Goal: Communication & Community: Answer question/provide support

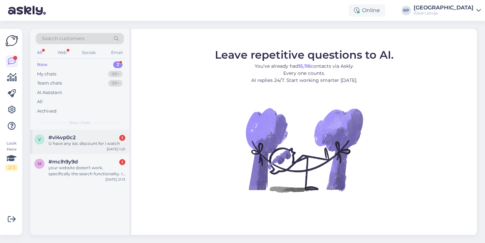
click at [107, 132] on div "v #vl4vp0c2 1 U have any isic discount for i watch [DATE] 1:25" at bounding box center [79, 142] width 99 height 24
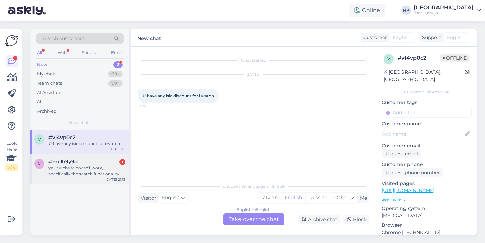
click at [71, 170] on div "your website doesn't work, specifically the search functionality. I click on it…" at bounding box center [87, 171] width 77 height 12
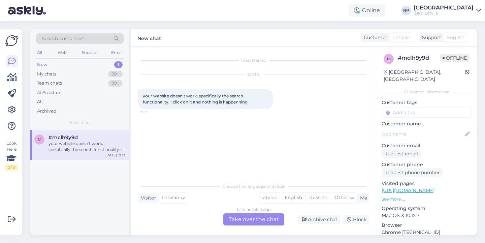
click at [255, 222] on div "Latvian to Latvian Take over the chat" at bounding box center [253, 219] width 61 height 12
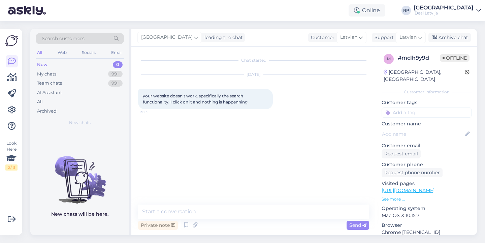
click at [351, 44] on div "[GEOGRAPHIC_DATA] leading the chat Customer Latvian Support Latvian Archive chat" at bounding box center [304, 38] width 346 height 18
click at [353, 36] on span "Latvian" at bounding box center [348, 37] width 17 height 7
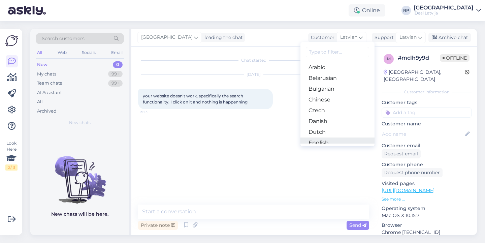
click at [320, 139] on link "English" at bounding box center [338, 142] width 74 height 11
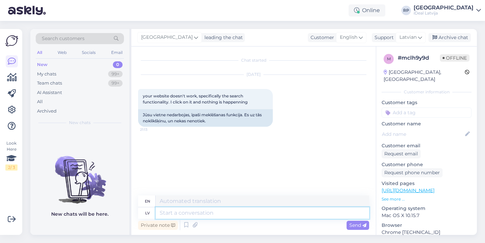
drag, startPoint x: 193, startPoint y: 204, endPoint x: 191, endPoint y: 210, distance: 6.9
click at [191, 210] on textarea at bounding box center [263, 212] width 214 height 11
type textarea "Sveiki!"
type textarea "Hello!"
type textarea "Sveiki! Paldies,"
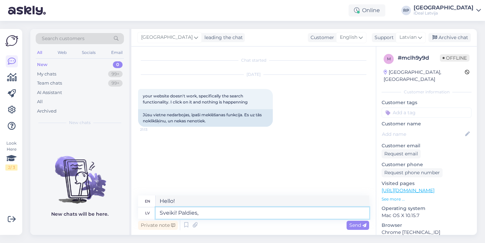
type textarea "Hello! Thank you,"
type textarea "Sveiki! Paldies, ka"
type textarea "Hello! Thank you for"
type textarea "Sveiki! Paldies, ka pateicāt"
type textarea "Hello! Thank you for your feedback."
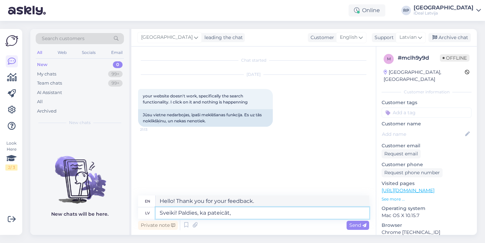
type textarea "Sveiki! Paldies, ka pateicāt,"
type textarea "Hello! Thank you for your feedback,"
type textarea "Sveiki! Paldies, ka pateicāt, šī l"
type textarea "Hello! Thank you for saying this."
type textarea "Sveiki! Paldies, ka pateicāt, šī lieta tie"
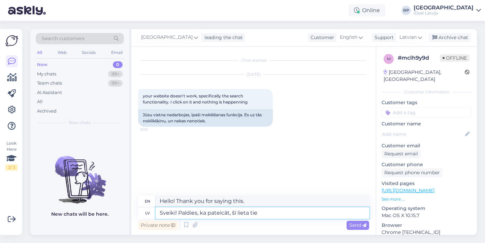
type textarea "Hello! Thank you for telling me this."
type textarea "Sveiki! Paldies, ka pateicāt, šī lieta tiek r"
type textarea "Hello! Thank you for your feedback, this matter is being"
type textarea "Sveiki! Paldies, ka pateicāt, šī lieta tiek risnāta"
type textarea "Hello! Thank you for your feedback, this matter is being resolved."
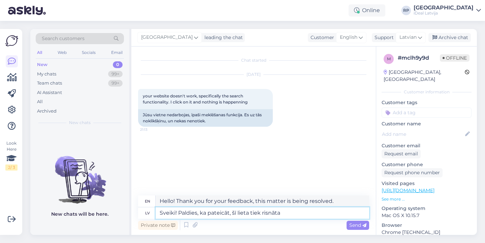
click at [245, 214] on textarea "Sveiki! Paldies, ka pateicāt, šī lieta tiek risnāta" at bounding box center [263, 212] width 214 height 11
type textarea "Sveiki! Paldies, ka pateicāt, šī problēma tiek risnāta"
type textarea "Hi! Thank you for your feedback, this issue is being resolved."
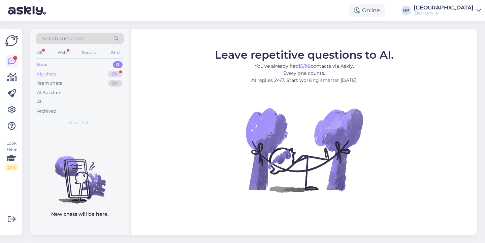
click at [114, 75] on div "99+" at bounding box center [115, 74] width 14 height 7
